Goal: Obtain resource: Download file/media

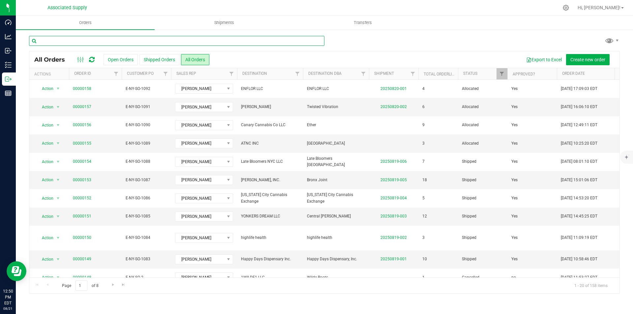
click at [69, 41] on input "text" at bounding box center [176, 41] width 295 height 10
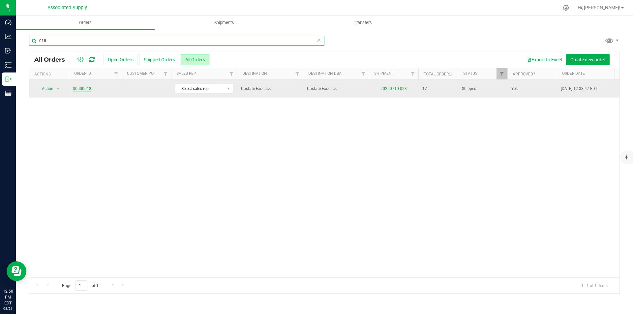
type input "018"
click at [79, 87] on link "00000018" at bounding box center [82, 89] width 18 height 6
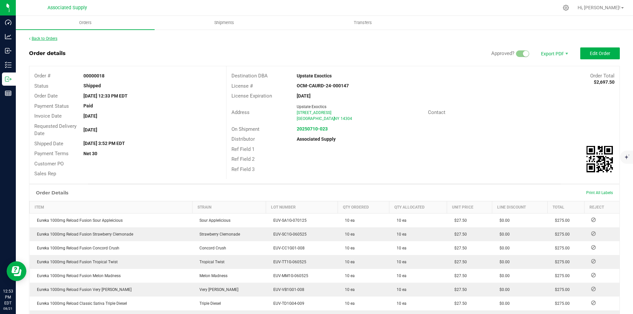
click at [51, 38] on link "Back to Orders" at bounding box center [43, 38] width 28 height 5
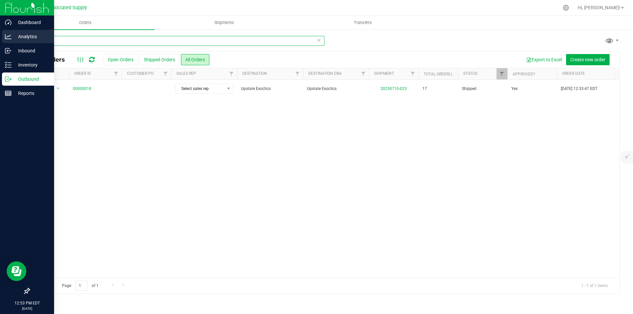
drag, startPoint x: 51, startPoint y: 43, endPoint x: 15, endPoint y: 37, distance: 35.8
click at [15, 37] on div "Dashboard Analytics Inbound Inventory Outbound Reports 12:53 PM EDT [DATE] 08/2…" at bounding box center [316, 157] width 633 height 314
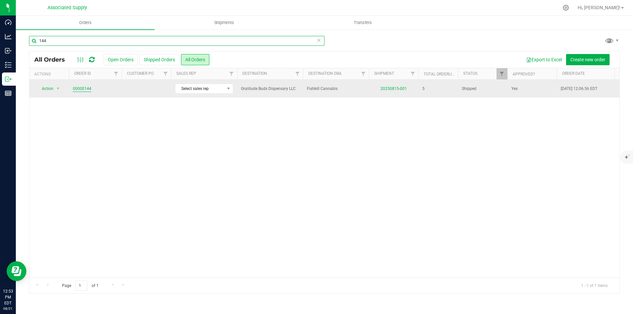
type input "144"
click at [77, 87] on link "00000144" at bounding box center [82, 89] width 18 height 6
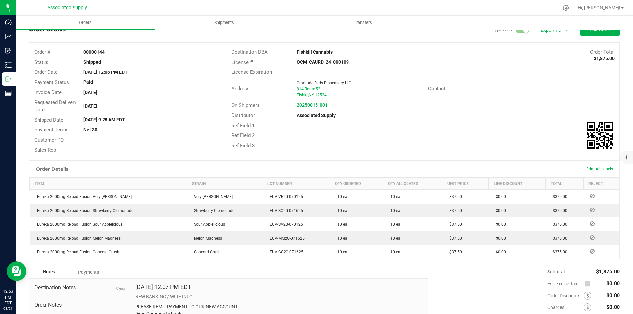
scroll to position [18, 0]
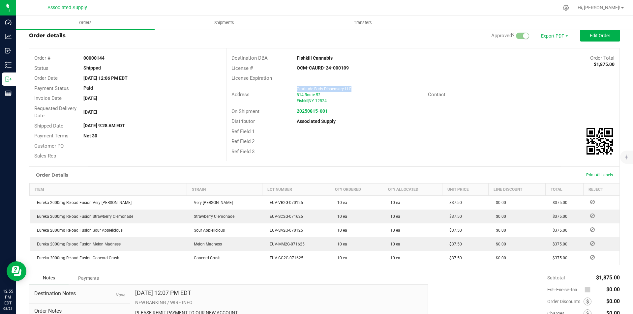
drag, startPoint x: 294, startPoint y: 88, endPoint x: 349, endPoint y: 90, distance: 54.4
click at [349, 90] on span "Gratitude Buds Dispensary LLC" at bounding box center [324, 89] width 55 height 5
copy span "Gratitude Buds Dispensary LLC"
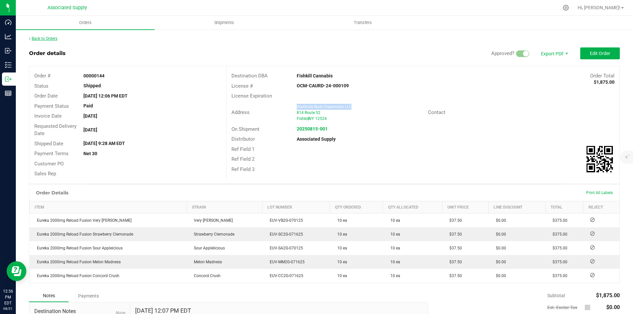
click at [44, 38] on link "Back to Orders" at bounding box center [43, 38] width 28 height 5
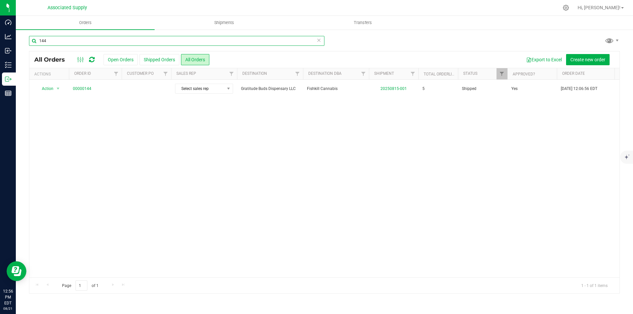
drag, startPoint x: 49, startPoint y: 43, endPoint x: 24, endPoint y: 40, distance: 25.2
click at [24, 40] on div "144 All Orders Open Orders Shipped Orders All Orders Export to Excel Create new…" at bounding box center [324, 164] width 617 height 271
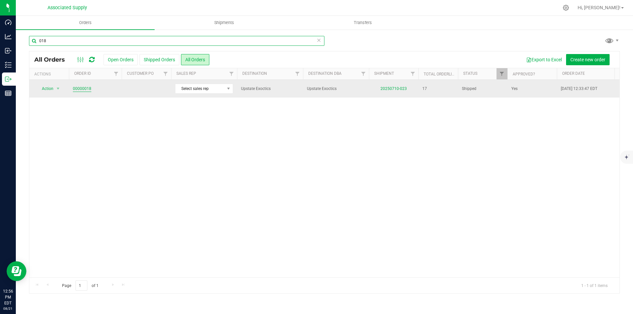
type input "018"
click at [81, 87] on link "00000018" at bounding box center [82, 89] width 18 height 6
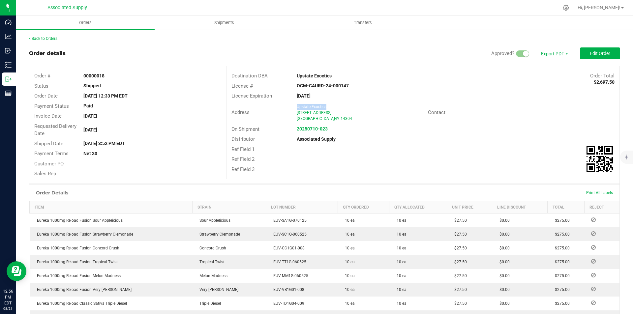
drag, startPoint x: 295, startPoint y: 106, endPoint x: 327, endPoint y: 107, distance: 32.3
click at [327, 107] on div "Upstate Exoctics" at bounding box center [360, 107] width 126 height 6
copy span "Upstate Exoctics"
click at [49, 40] on link "Back to Orders" at bounding box center [43, 38] width 28 height 5
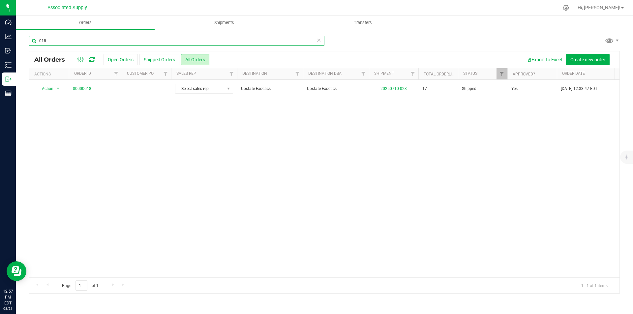
drag, startPoint x: 53, startPoint y: 42, endPoint x: 28, endPoint y: 40, distance: 24.5
click at [28, 40] on div "018 All Orders Open Orders Shipped Orders All Orders Export to Excel Create new…" at bounding box center [324, 164] width 617 height 271
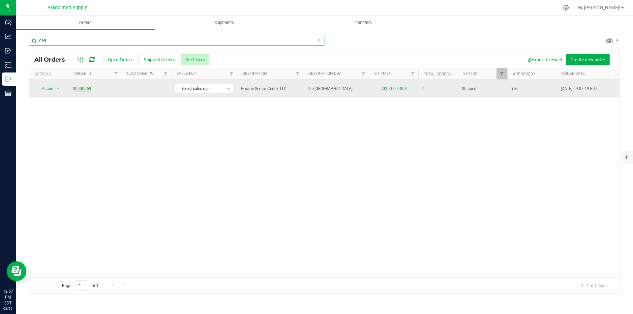
type input "069"
click at [82, 88] on link "00000069" at bounding box center [82, 89] width 18 height 6
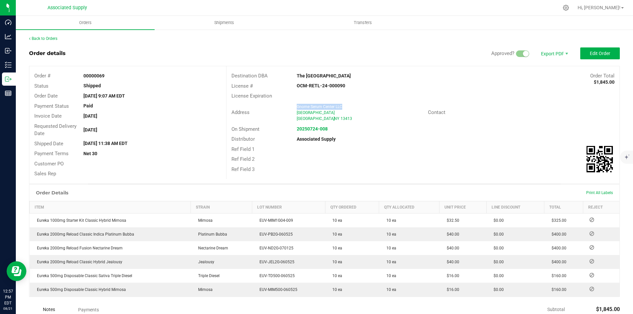
drag, startPoint x: 295, startPoint y: 106, endPoint x: 339, endPoint y: 106, distance: 43.8
click at [339, 106] on span "Gnome Serum Center LLC" at bounding box center [319, 106] width 45 height 5
copy span "Gnome Serum Center LLC"
drag, startPoint x: 295, startPoint y: 75, endPoint x: 356, endPoint y: 74, distance: 60.3
click at [351, 74] on strong "The [GEOGRAPHIC_DATA]" at bounding box center [324, 75] width 54 height 5
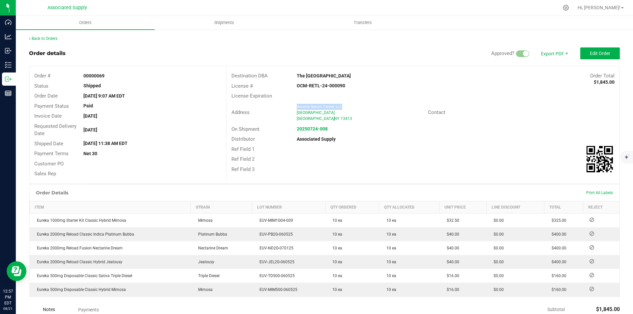
copy strong "The [GEOGRAPHIC_DATA]"
click at [43, 39] on link "Back to Orders" at bounding box center [43, 38] width 28 height 5
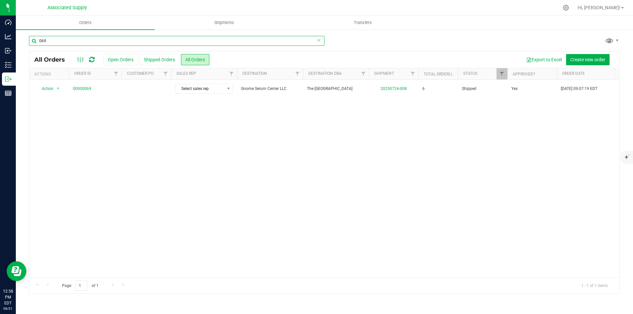
drag, startPoint x: 55, startPoint y: 42, endPoint x: 25, endPoint y: 35, distance: 30.6
click at [25, 35] on div "069 All Orders Open Orders Shipped Orders All Orders Export to Excel Create new…" at bounding box center [324, 164] width 617 height 271
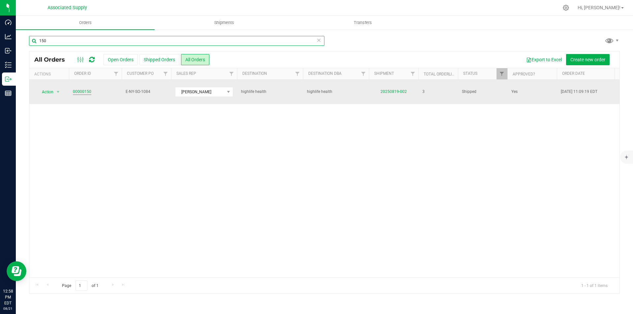
type input "150"
click at [83, 89] on link "00000150" at bounding box center [82, 92] width 18 height 6
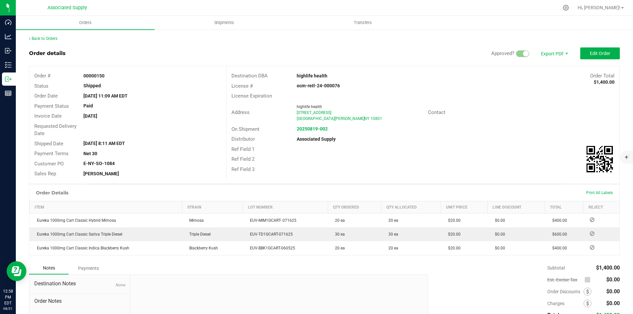
drag, startPoint x: 294, startPoint y: 75, endPoint x: 324, endPoint y: 75, distance: 29.7
click at [324, 75] on strong "highlife health" at bounding box center [312, 75] width 31 height 5
drag, startPoint x: 295, startPoint y: 106, endPoint x: 319, endPoint y: 105, distance: 24.7
click at [319, 105] on div "highlife health" at bounding box center [360, 107] width 126 height 6
copy span "highlife health"
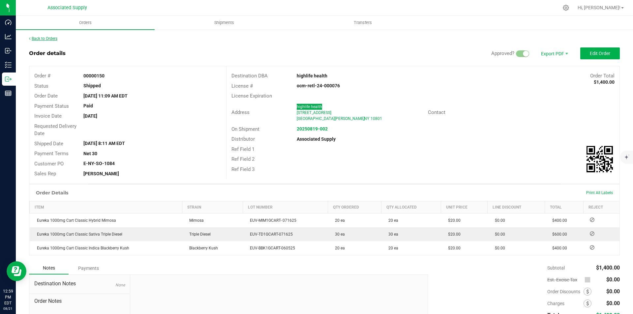
click at [42, 39] on link "Back to Orders" at bounding box center [43, 38] width 28 height 5
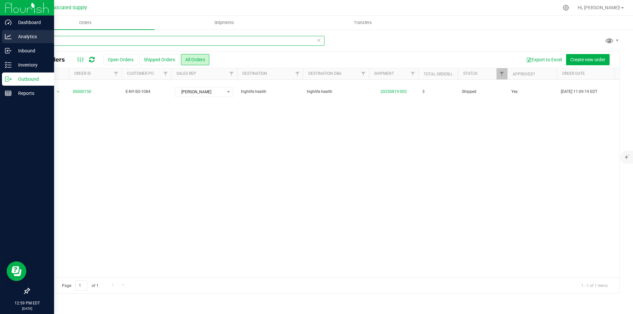
drag, startPoint x: 60, startPoint y: 42, endPoint x: 15, endPoint y: 36, distance: 45.0
click at [15, 36] on div "Dashboard Analytics Inbound Inventory Outbound Reports 12:59 PM EDT [DATE] 08/2…" at bounding box center [316, 157] width 633 height 314
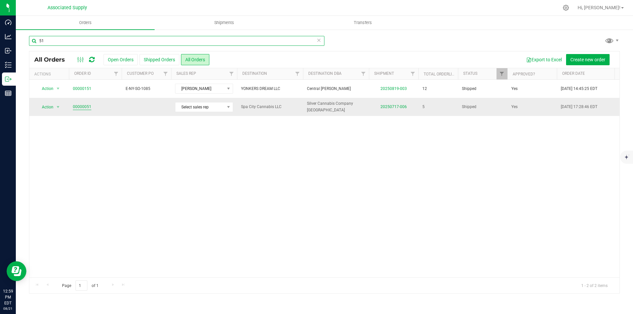
type input "51"
click at [82, 107] on link "00000051" at bounding box center [82, 107] width 18 height 6
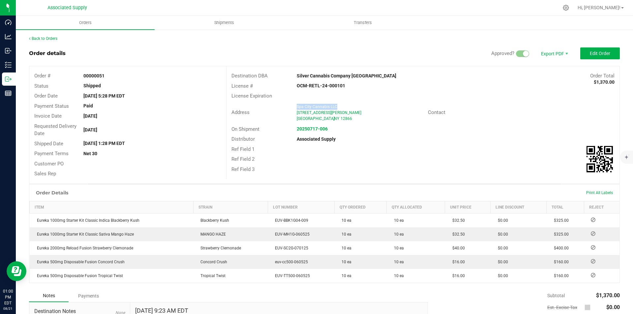
drag, startPoint x: 295, startPoint y: 106, endPoint x: 334, endPoint y: 106, distance: 38.2
click at [334, 106] on span "Spa City Cannabis LLC" at bounding box center [317, 106] width 41 height 5
copy span "Spa City Cannabis LLC"
drag, startPoint x: 294, startPoint y: 76, endPoint x: 389, endPoint y: 78, distance: 94.3
click at [389, 78] on div "Silver Cannabis Company [GEOGRAPHIC_DATA]" at bounding box center [374, 76] width 164 height 7
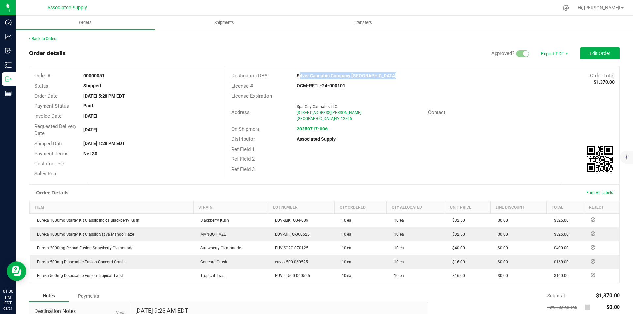
copy strong "Silver Cannabis Company [GEOGRAPHIC_DATA]"
click at [42, 38] on link "Back to Orders" at bounding box center [43, 38] width 28 height 5
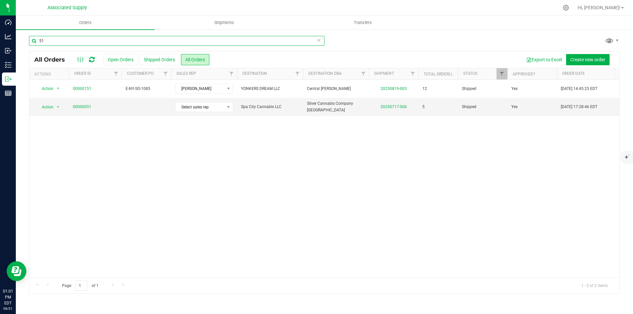
drag, startPoint x: 54, startPoint y: 42, endPoint x: 19, endPoint y: 37, distance: 35.3
click at [19, 37] on div "51 All Orders Open Orders Shipped Orders All Orders Export to Excel Create new …" at bounding box center [324, 164] width 617 height 271
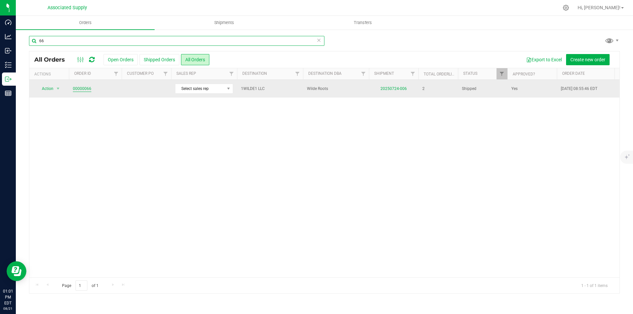
type input "66"
click at [82, 89] on link "00000066" at bounding box center [82, 89] width 18 height 6
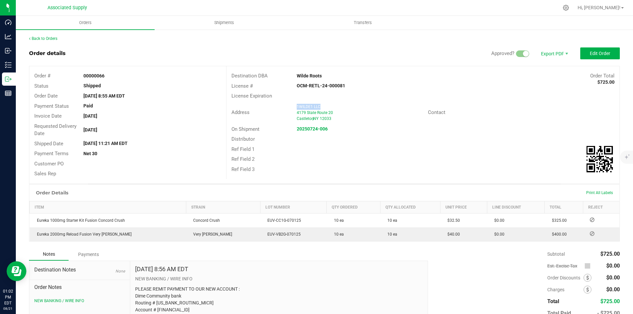
drag, startPoint x: 295, startPoint y: 105, endPoint x: 318, endPoint y: 105, distance: 22.7
click at [318, 105] on span "1WILDE1 LLC" at bounding box center [309, 106] width 24 height 5
copy span "1WILDE1 LLC"
drag, startPoint x: 296, startPoint y: 75, endPoint x: 320, endPoint y: 76, distance: 24.4
click at [320, 76] on div "Wilde Roots" at bounding box center [374, 76] width 164 height 7
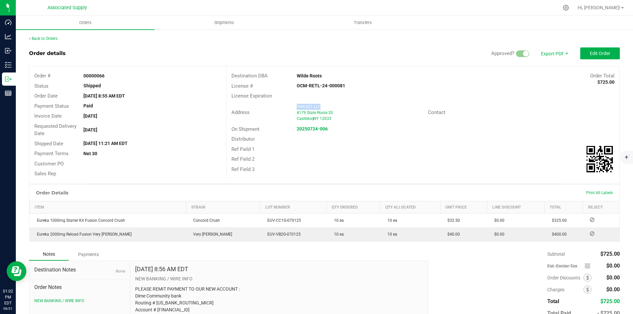
copy strong "Wilde Roots"
click at [409, 146] on div "Ref Field 1" at bounding box center [422, 149] width 393 height 10
click at [47, 38] on link "Back to Orders" at bounding box center [43, 38] width 28 height 5
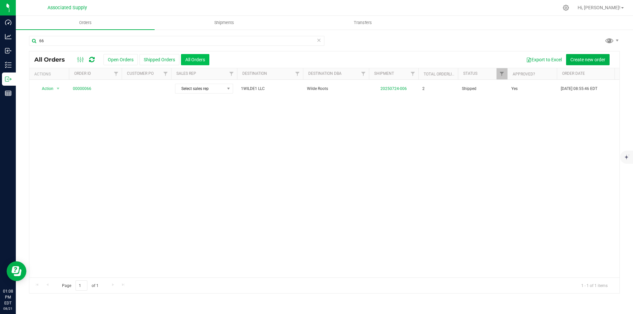
click at [195, 59] on button "All Orders" at bounding box center [195, 59] width 28 height 11
drag, startPoint x: 58, startPoint y: 41, endPoint x: 19, endPoint y: 41, distance: 38.9
click at [22, 41] on div "66 All Orders Open Orders Shipped Orders All Orders Export to Excel Create new …" at bounding box center [324, 164] width 617 height 271
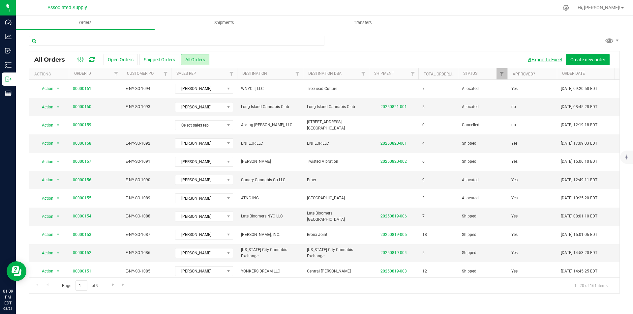
click at [541, 59] on button "Export to Excel" at bounding box center [544, 59] width 44 height 11
